Goal: Communication & Community: Connect with others

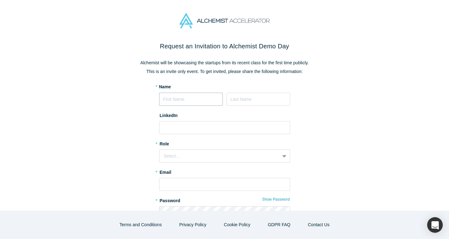
click at [199, 100] on input at bounding box center [191, 99] width 64 height 13
type input "Alim"
type input "i"
type input "Giga"
click at [200, 131] on input at bounding box center [224, 127] width 131 height 13
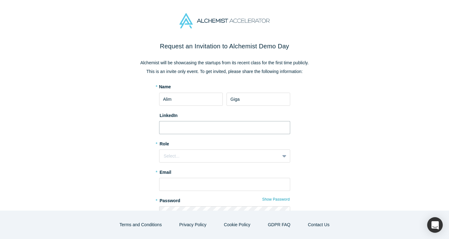
paste input "https://www.linkedin.com/in/alimgiga/"
type input "https://www.linkedin.com/in/alimgiga/"
click at [193, 157] on div "Select..." at bounding box center [219, 156] width 111 height 7
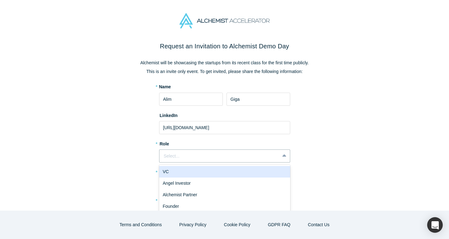
click at [185, 172] on div "VC" at bounding box center [224, 172] width 131 height 12
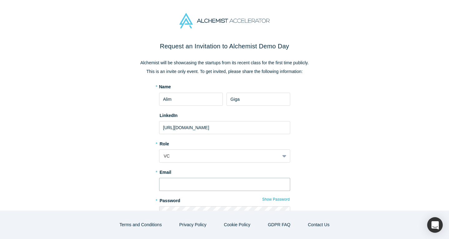
click at [181, 185] on input "text" at bounding box center [224, 184] width 131 height 13
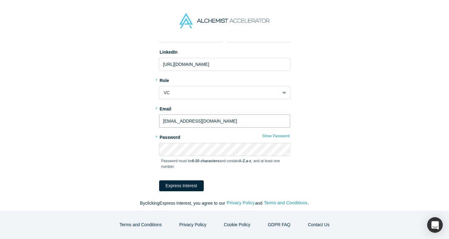
scroll to position [65, 0]
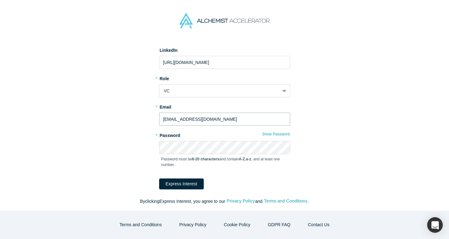
type input "alim@race.capital"
click at [165, 182] on button "Express Interest" at bounding box center [181, 183] width 45 height 11
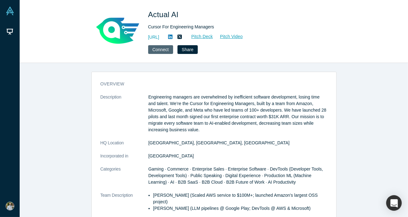
click at [168, 50] on button "Connect" at bounding box center [160, 49] width 25 height 9
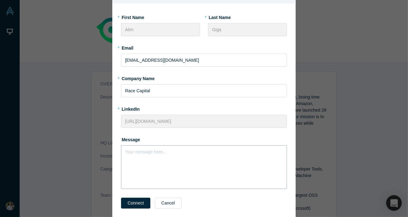
scroll to position [40, 0]
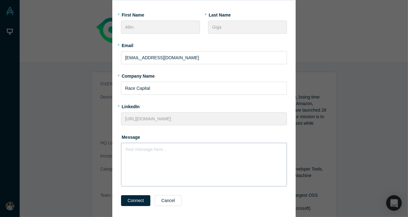
click at [140, 165] on div "Your message here..." at bounding box center [204, 165] width 166 height 44
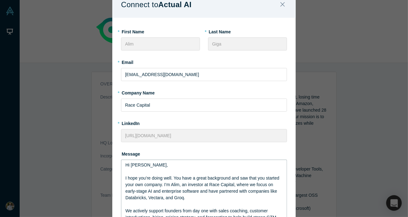
scroll to position [30, 0]
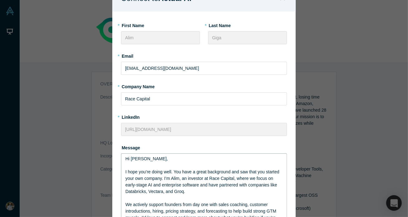
click at [152, 176] on span "I hope you’re doing well. You have a great background and saw that you started …" at bounding box center [202, 181] width 155 height 25
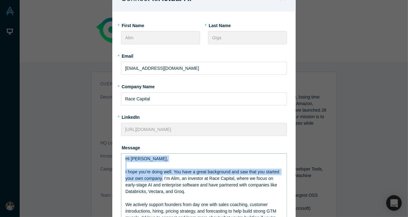
drag, startPoint x: 164, startPoint y: 179, endPoint x: 109, endPoint y: 156, distance: 59.0
click at [109, 156] on div "Connect to Actual AI * First Name Alim * Last Name Giga * Email alim@race.capit…" at bounding box center [204, 108] width 408 height 217
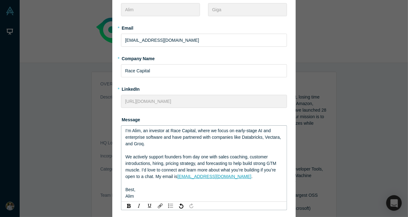
scroll to position [60, 0]
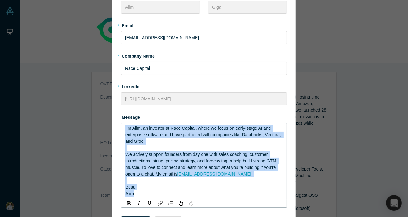
drag, startPoint x: 147, startPoint y: 193, endPoint x: 121, endPoint y: 112, distance: 85.1
click at [121, 112] on div "Message I’m Alim, an investor at Race Capital, where we focus on early-stage AI…" at bounding box center [204, 160] width 166 height 96
copy div "I’m Alim, an investor at Race Capital, where we focus on early-stage AI and ent…"
click at [138, 136] on span "I’m Alim, an investor at Race Capital, where we focus on early-stage AI and ent…" at bounding box center [203, 135] width 157 height 18
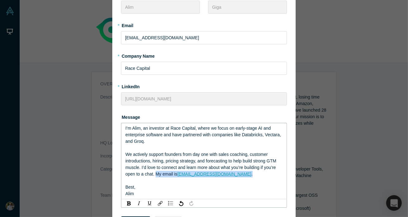
drag, startPoint x: 224, startPoint y: 177, endPoint x: 156, endPoint y: 176, distance: 67.4
click at [156, 176] on div "We actively support founders from day one with sales coaching, customer introdu…" at bounding box center [203, 164] width 157 height 26
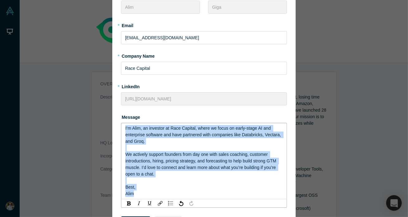
drag, startPoint x: 137, startPoint y: 194, endPoint x: 113, endPoint y: 118, distance: 79.4
click at [113, 118] on div "* First Name Alim * Last Name Giga * Email alim@race.capital * Company Name Rac…" at bounding box center [203, 112] width 183 height 262
copy div "I’m Alim, an investor at Race Capital, where we focus on early-stage AI and ent…"
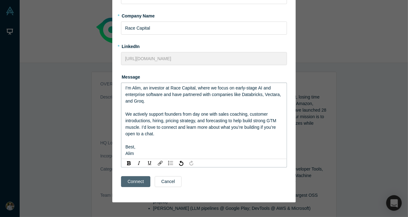
scroll to position [92, 0]
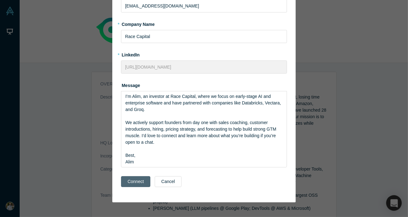
click at [136, 181] on button "Connect" at bounding box center [135, 181] width 29 height 11
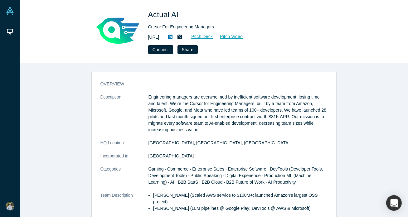
click at [159, 36] on link "https://actual.ai" at bounding box center [153, 37] width 11 height 7
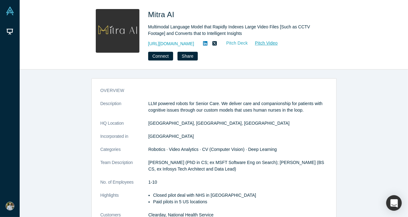
click at [236, 43] on link "Pitch Deck" at bounding box center [233, 43] width 29 height 7
